Goal: Information Seeking & Learning: Find specific page/section

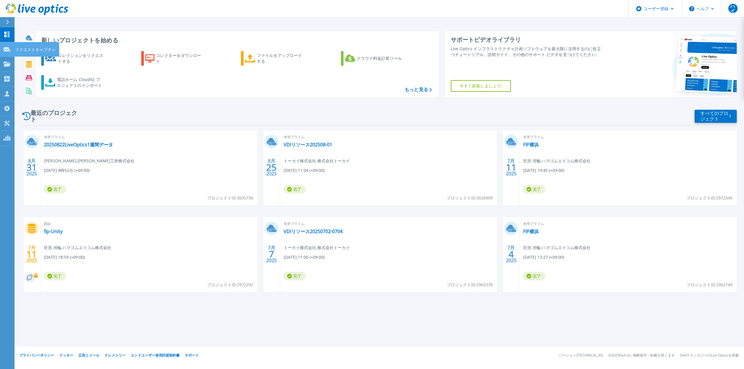
click at [9, 54] on link "リクエストキャプチャ リクエストキャプチャ" at bounding box center [7, 49] width 15 height 15
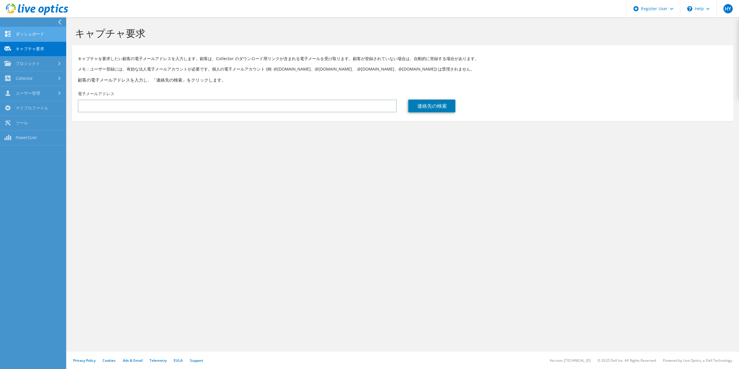
click at [37, 36] on link "ダッシュボード" at bounding box center [33, 34] width 66 height 15
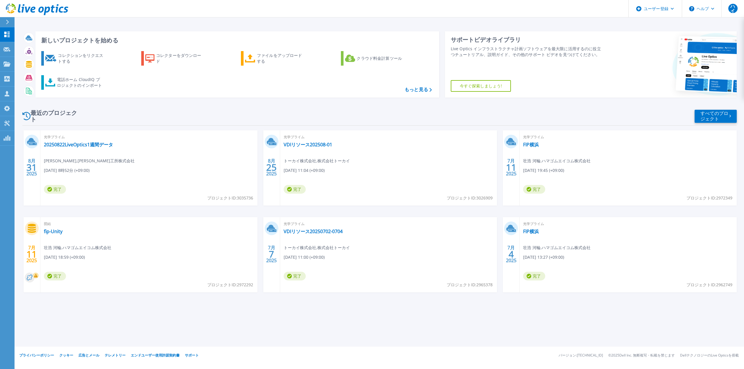
click at [8, 22] on icon at bounding box center [7, 22] width 3 height 5
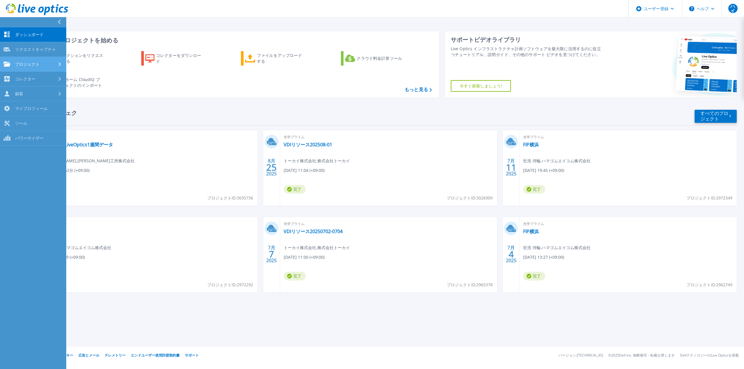
click at [29, 64] on font "プロジェクト" at bounding box center [27, 64] width 24 height 6
click at [51, 80] on font "プロジェクトを検索" at bounding box center [35, 79] width 37 height 6
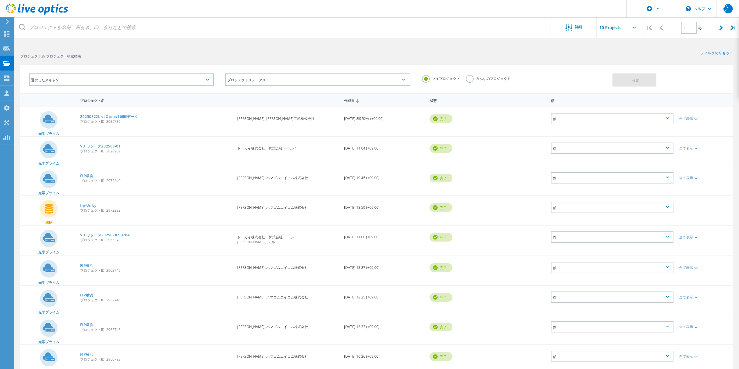
click at [469, 78] on label "みんなのプロジェクト" at bounding box center [488, 78] width 45 height 6
click at [0, 0] on input "みんなのプロジェクト" at bounding box center [0, 0] width 0 height 0
click at [624, 80] on button "検索" at bounding box center [635, 79] width 44 height 13
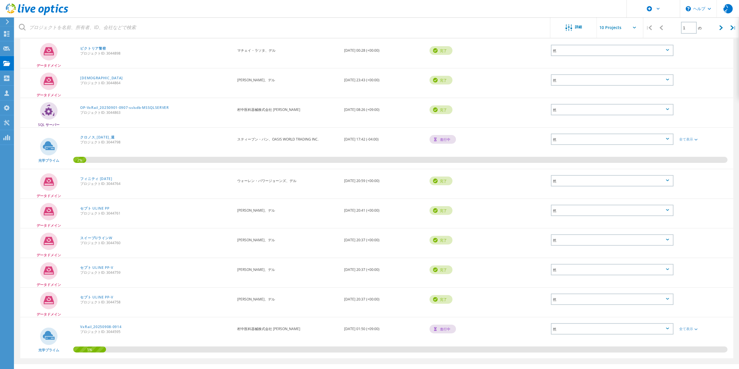
scroll to position [81, 0]
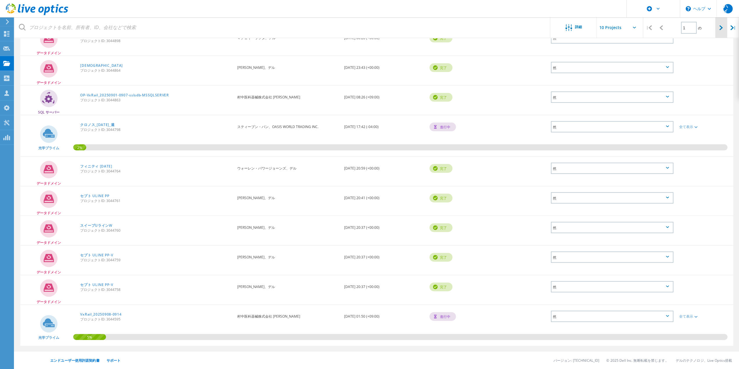
click at [721, 33] on div at bounding box center [721, 27] width 12 height 21
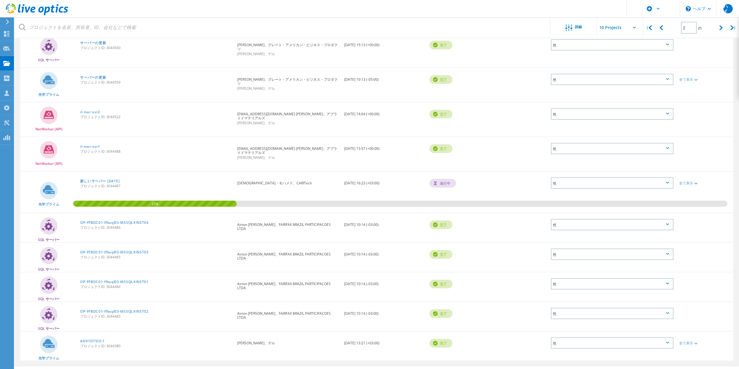
scroll to position [80, 0]
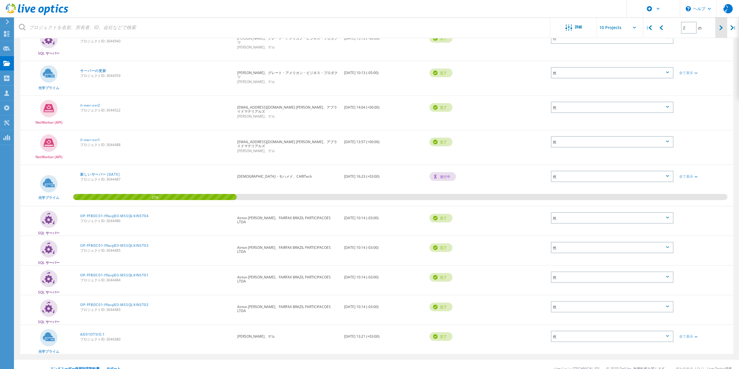
click at [720, 28] on icon at bounding box center [720, 27] width 3 height 5
type input "3"
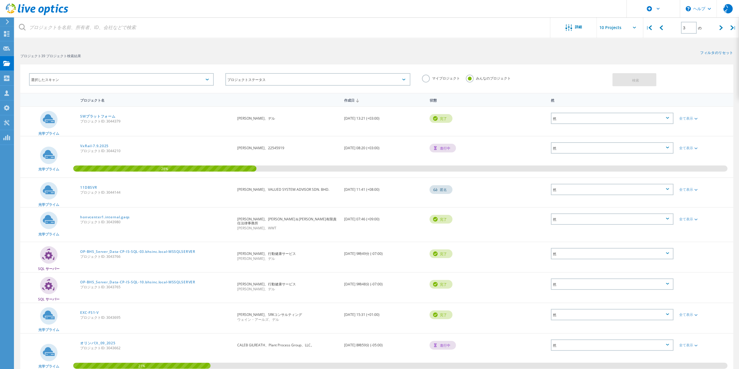
scroll to position [0, 0]
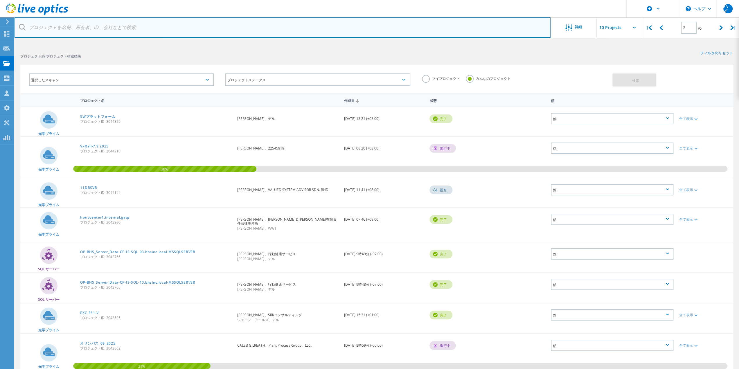
click at [71, 29] on input "text" at bounding box center [283, 27] width 536 height 20
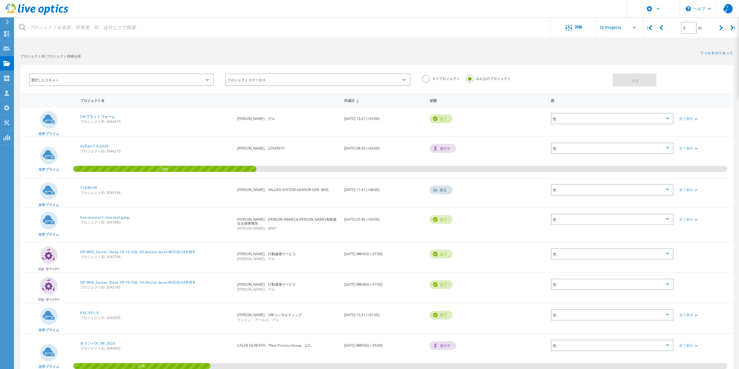
click at [137, 49] on div "プロジェクト 39 プロジェクト検索結果" at bounding box center [196, 49] width 362 height 15
click at [146, 75] on div "選択したスキャン" at bounding box center [121, 79] width 185 height 12
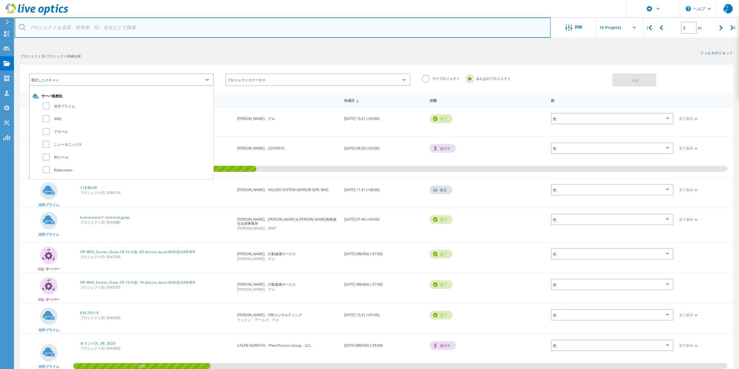
click at [138, 34] on input "text" at bounding box center [283, 27] width 536 height 20
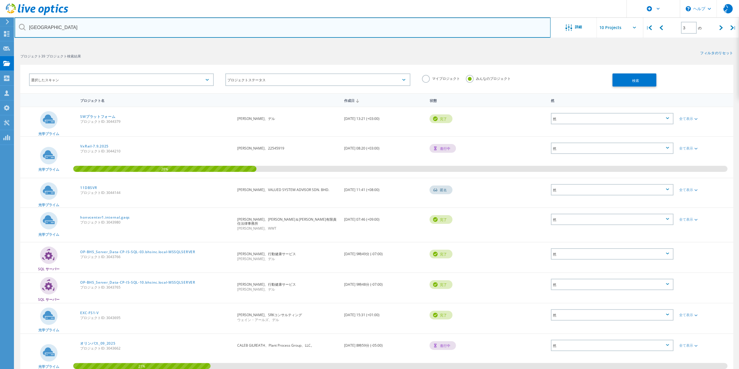
type input "[GEOGRAPHIC_DATA]"
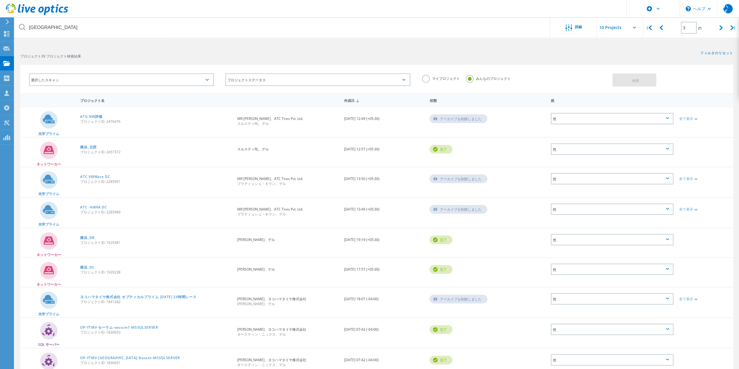
click at [429, 80] on div "マイプロジェクト" at bounding box center [441, 79] width 38 height 8
click at [427, 80] on label "マイプロジェクト" at bounding box center [441, 78] width 38 height 6
click at [0, 0] on input "マイプロジェクト" at bounding box center [0, 0] width 0 height 0
click at [634, 83] on button "検索" at bounding box center [635, 79] width 44 height 13
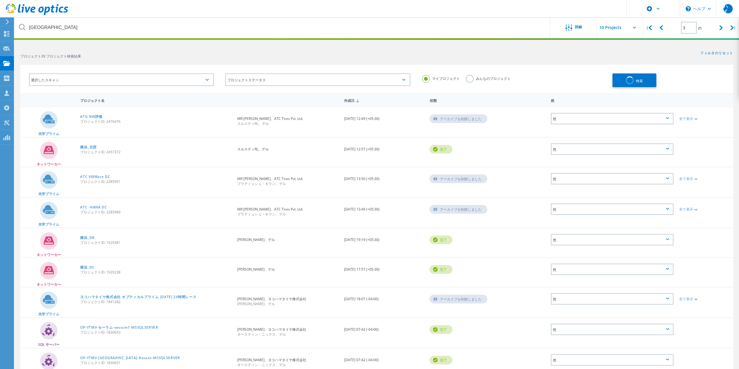
type input "1"
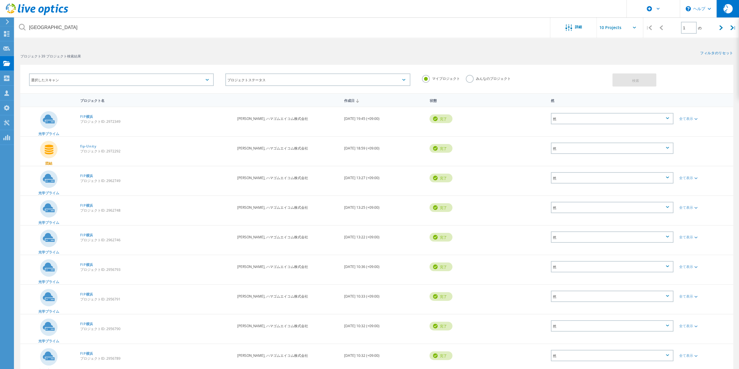
click at [730, 12] on div "ハイ" at bounding box center [727, 8] width 9 height 9
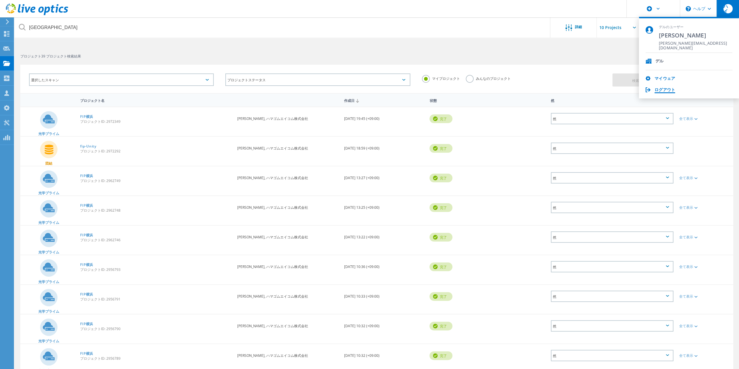
click at [669, 89] on font "ログアウト" at bounding box center [665, 90] width 21 height 6
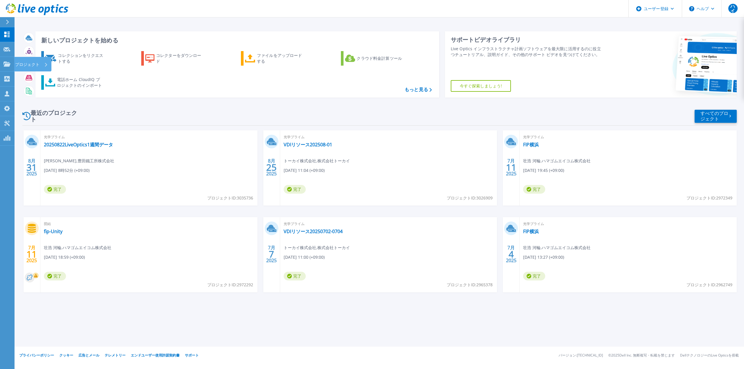
click at [38, 64] on font "プロジェクト" at bounding box center [27, 65] width 24 height 6
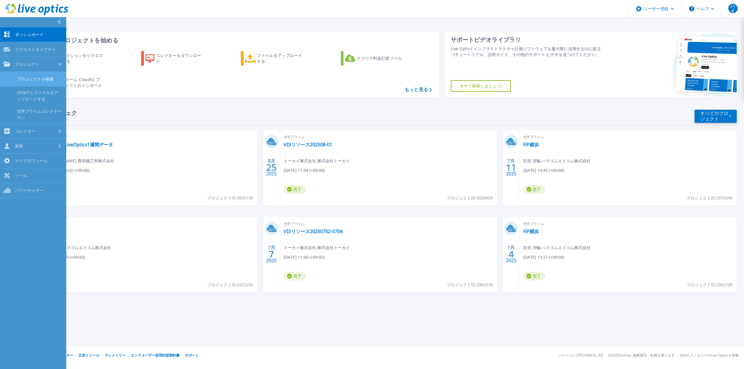
click at [42, 82] on link "プロジェクトを検索" at bounding box center [33, 79] width 66 height 15
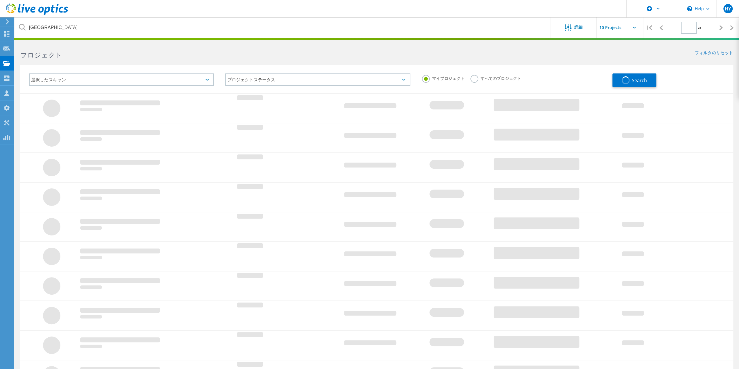
type input "1"
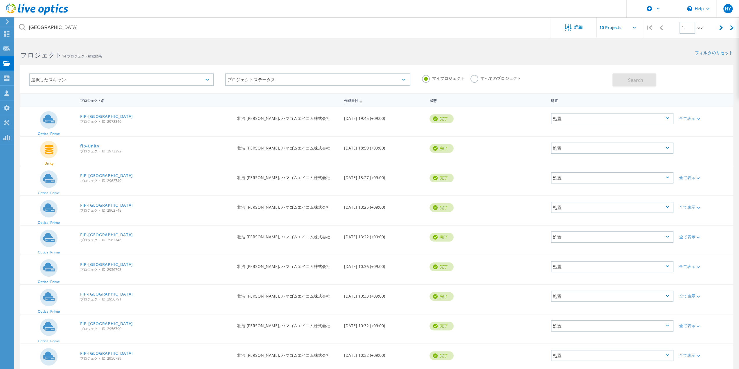
click at [473, 79] on label "すべてのプロジェクト" at bounding box center [496, 78] width 51 height 6
click at [0, 0] on input "すべてのプロジェクト" at bounding box center [0, 0] width 0 height 0
drag, startPoint x: 659, startPoint y: 81, endPoint x: 654, endPoint y: 80, distance: 5.3
click at [658, 80] on div "Search" at bounding box center [672, 77] width 118 height 19
click at [644, 80] on button "Search" at bounding box center [635, 79] width 44 height 13
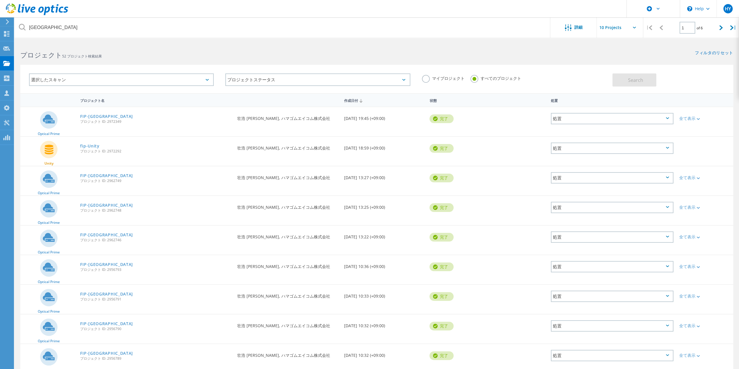
click at [157, 79] on div "選択したスキャン" at bounding box center [121, 79] width 185 height 12
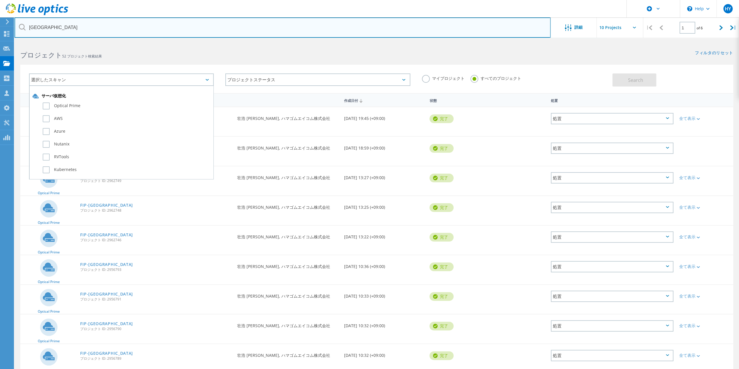
click at [117, 30] on input "[GEOGRAPHIC_DATA]" at bounding box center [283, 27] width 536 height 20
drag, startPoint x: 125, startPoint y: 28, endPoint x: -20, endPoint y: 32, distance: 145.0
click at [0, 32] on html "\n Help Explore Helpful Articles Contact Support HY Dell ユーザー [PERSON_NAME][EMA…" at bounding box center [369, 213] width 739 height 426
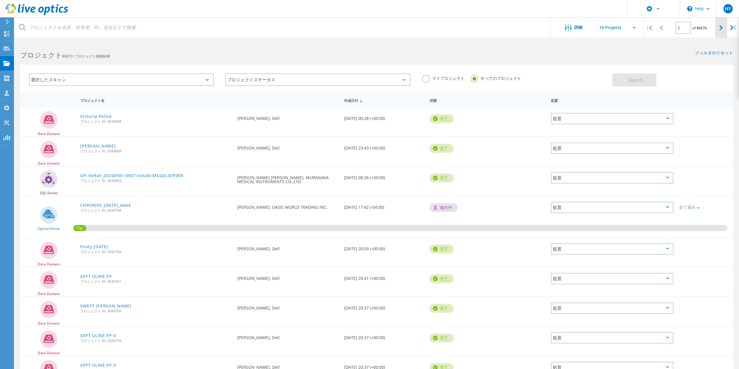
click at [723, 30] on div at bounding box center [721, 27] width 12 height 21
type input "2"
